Goal: Transaction & Acquisition: Book appointment/travel/reservation

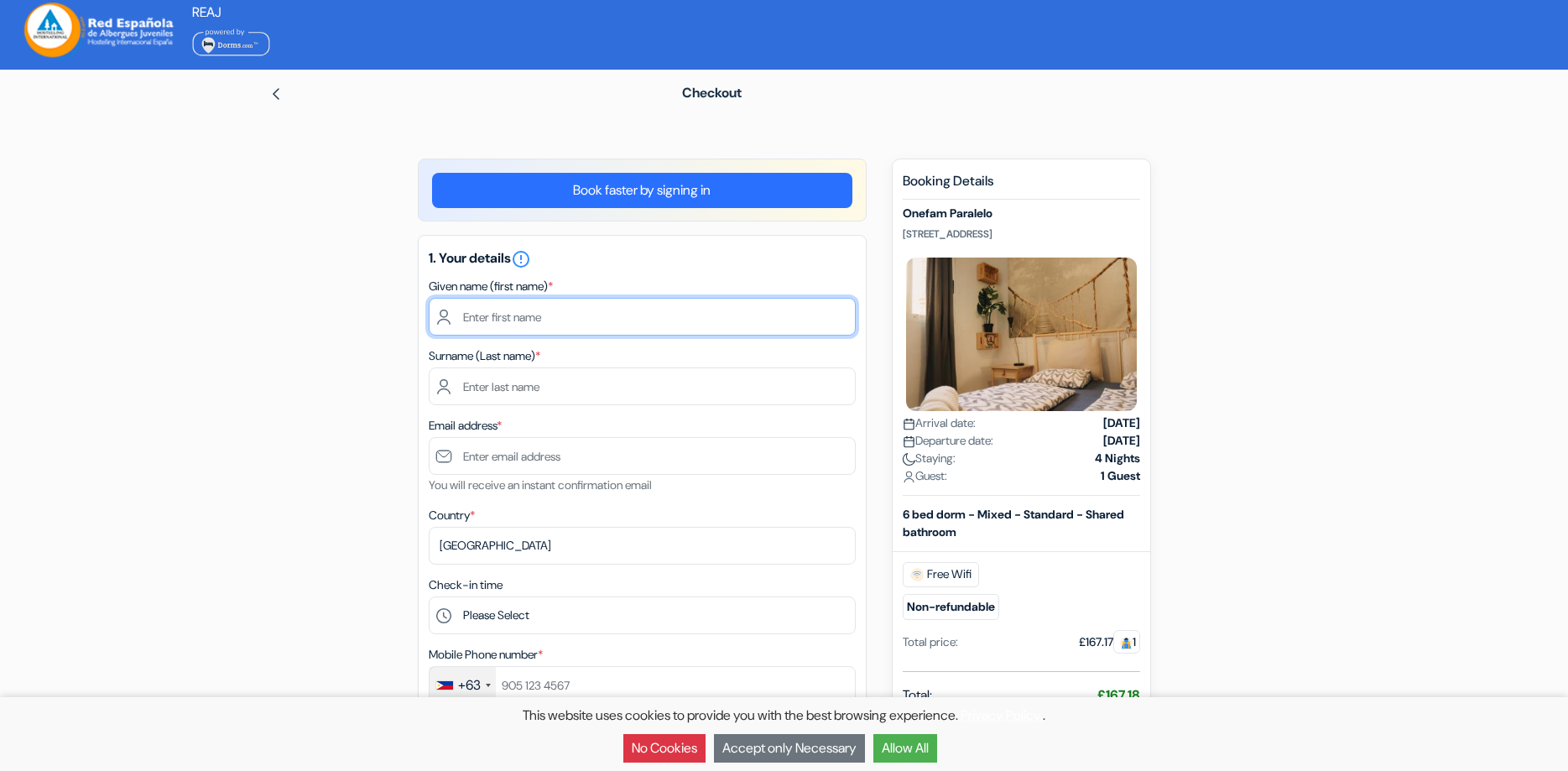
click at [548, 318] on input "text" at bounding box center [641, 317] width 427 height 38
type input "[PERSON_NAME]"
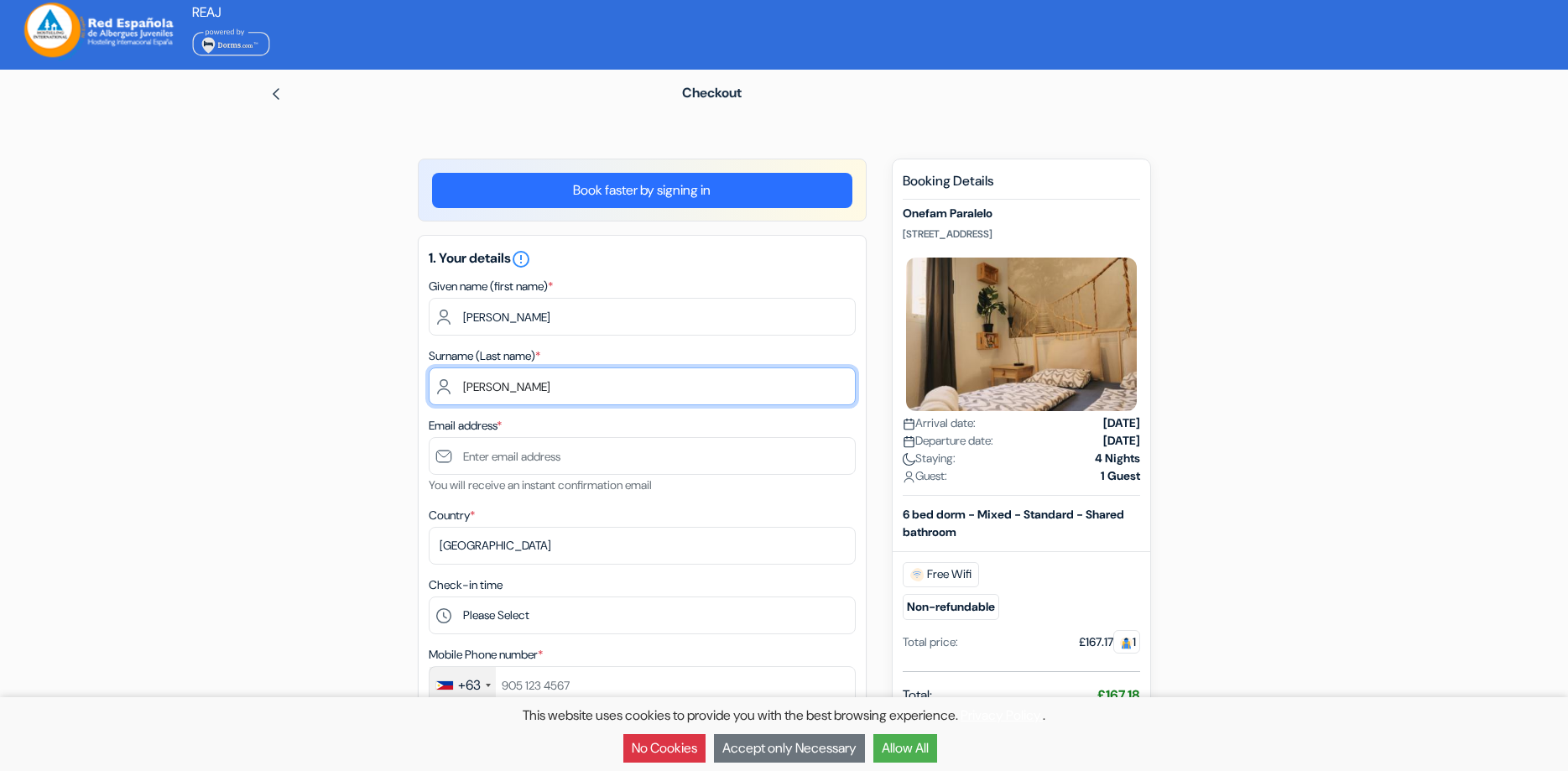
click at [534, 392] on input "[PERSON_NAME]" at bounding box center [641, 387] width 427 height 38
type input "[PERSON_NAME]"
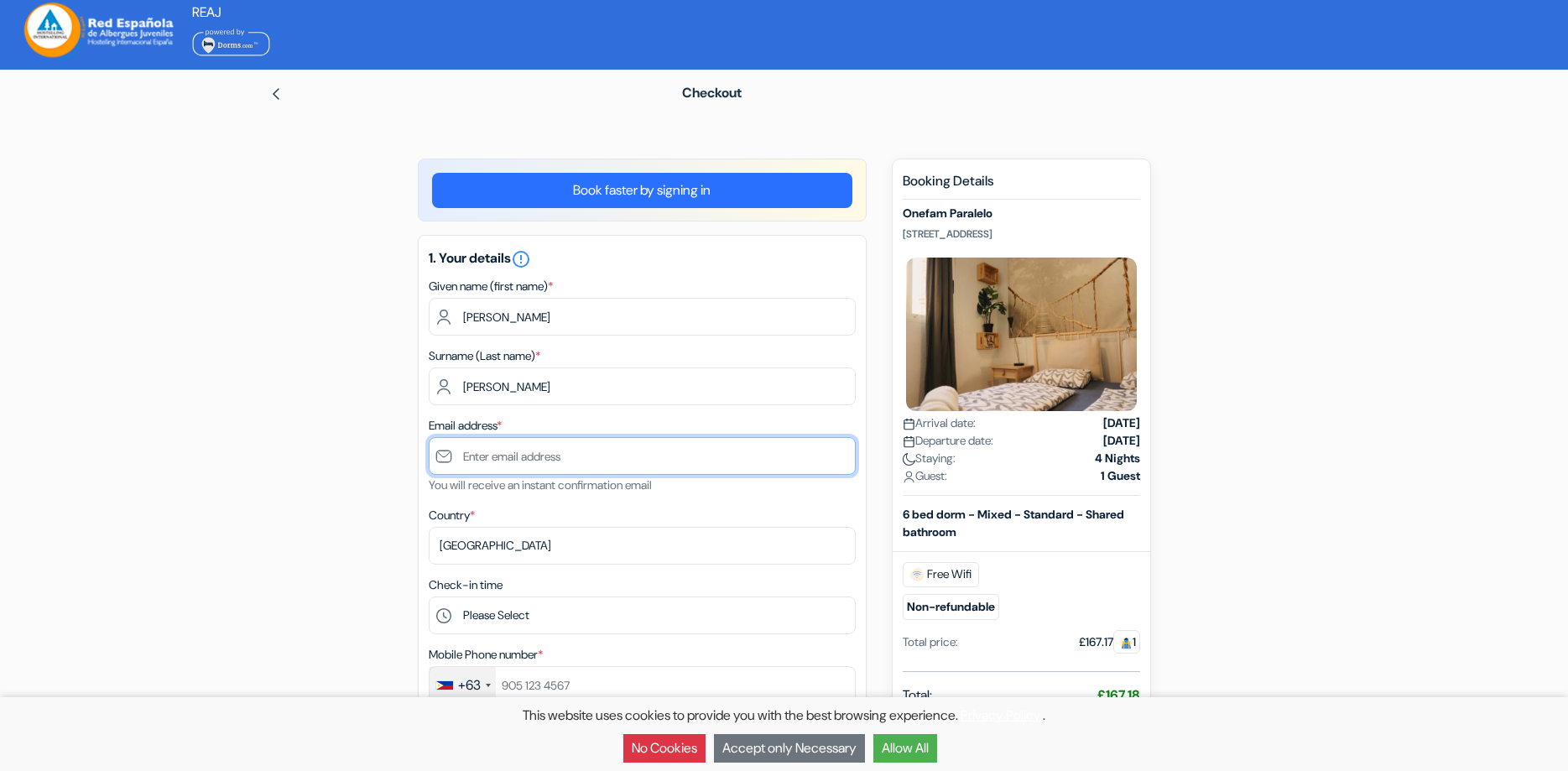
click at [469, 458] on input "text" at bounding box center [641, 456] width 427 height 38
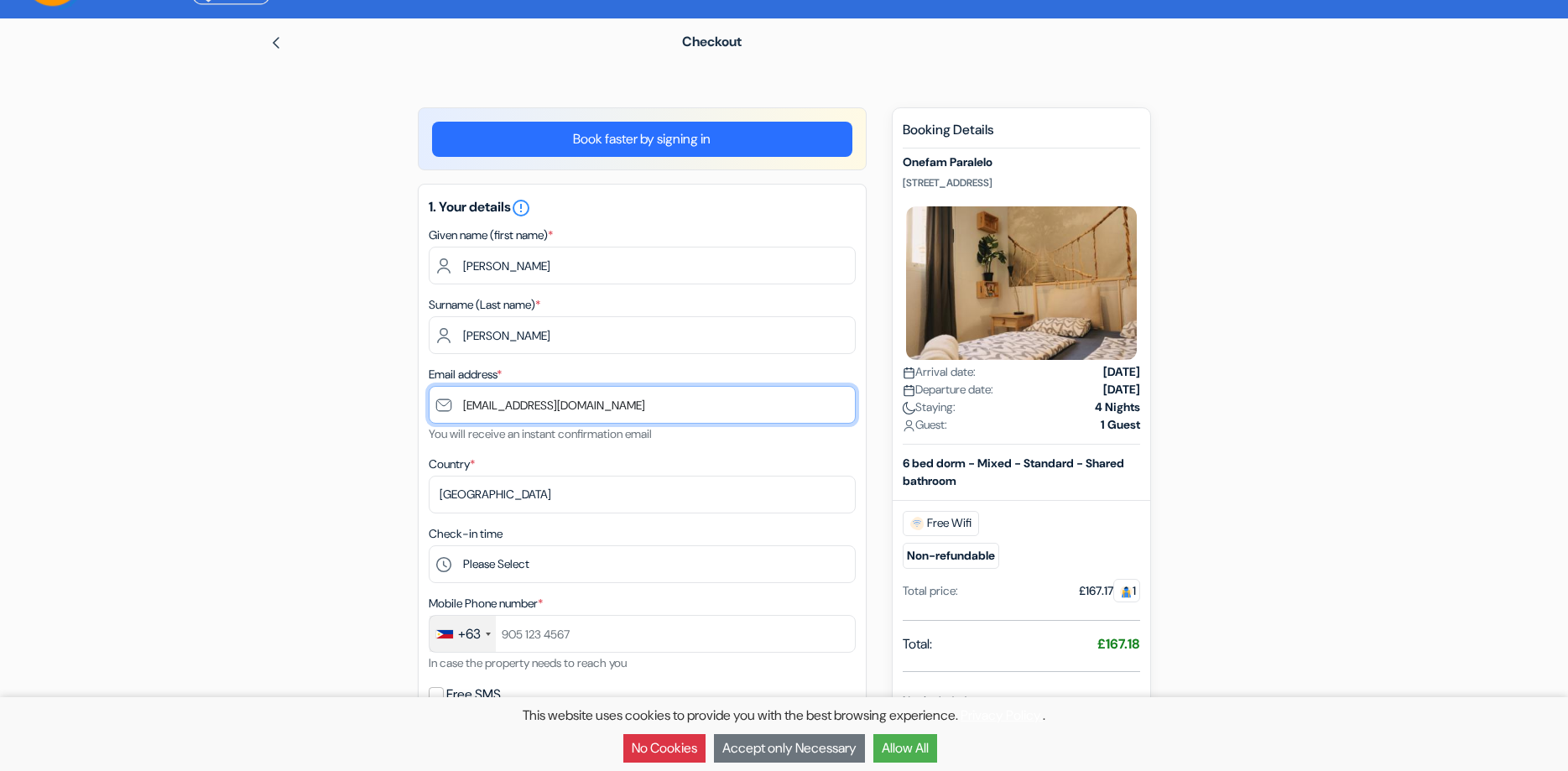
scroll to position [85, 0]
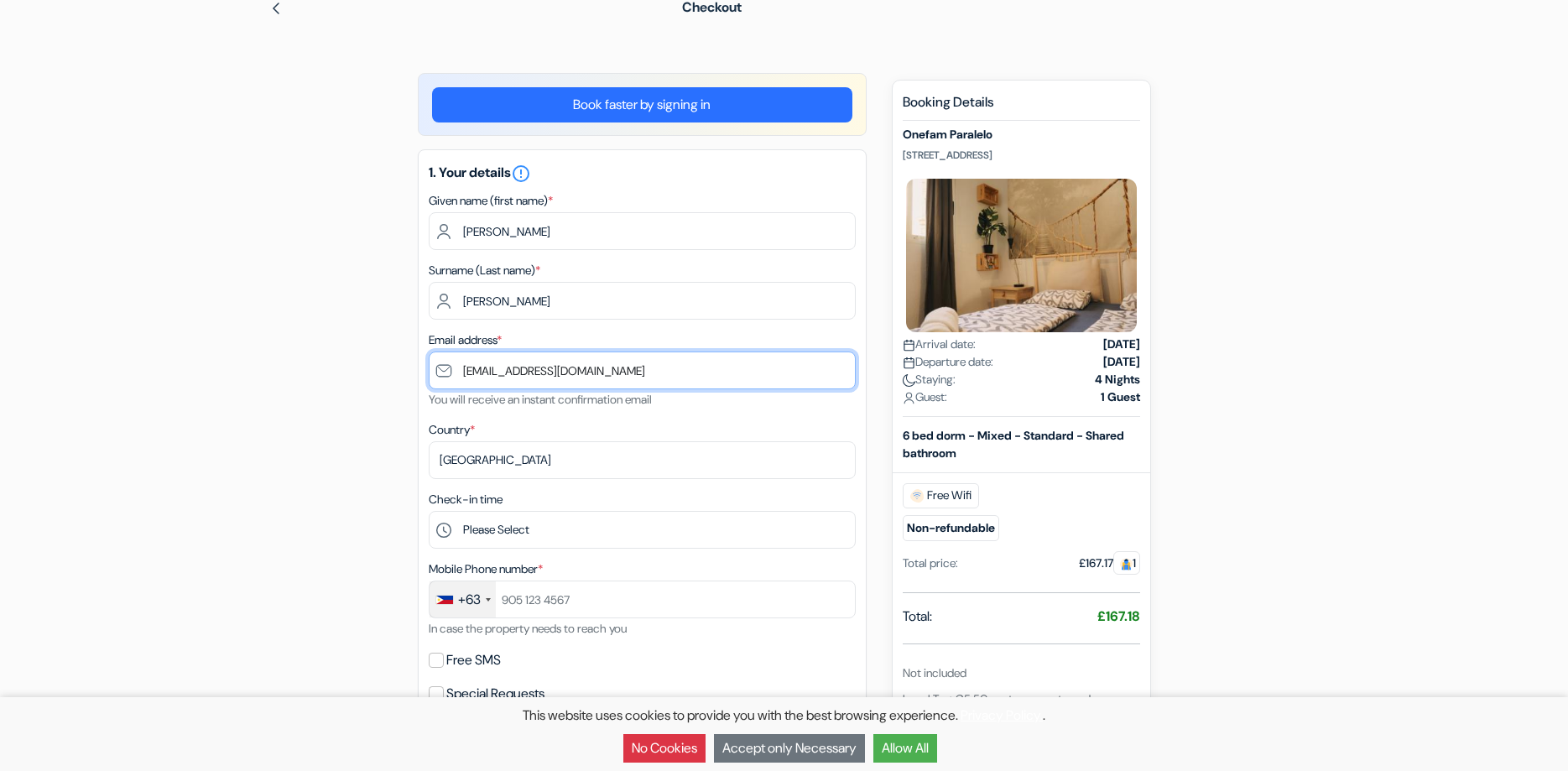
type input "[EMAIL_ADDRESS][DOMAIN_NAME]"
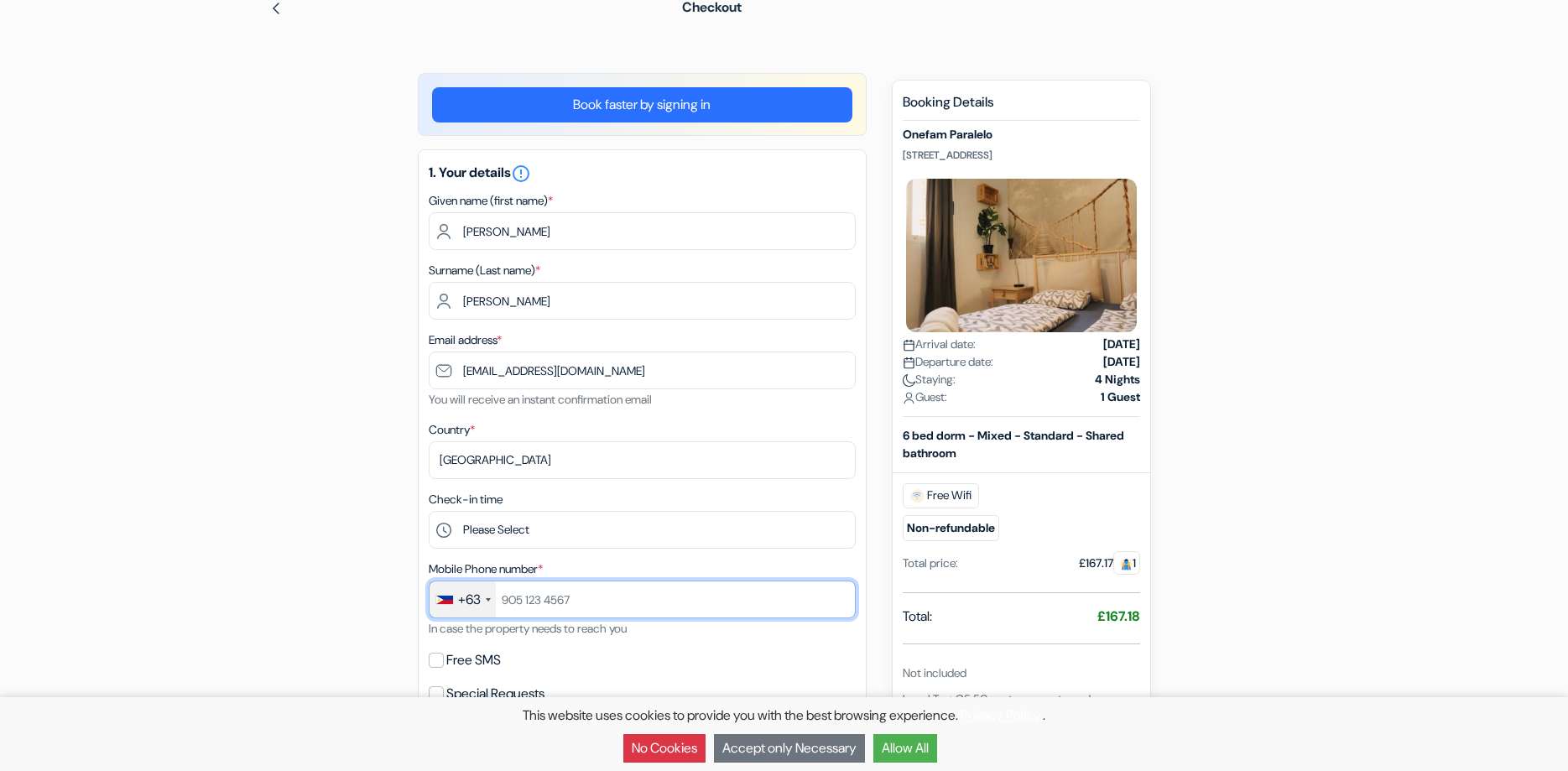
click at [583, 605] on input "text" at bounding box center [641, 600] width 427 height 38
type input "9393829525"
